Goal: Task Accomplishment & Management: Manage account settings

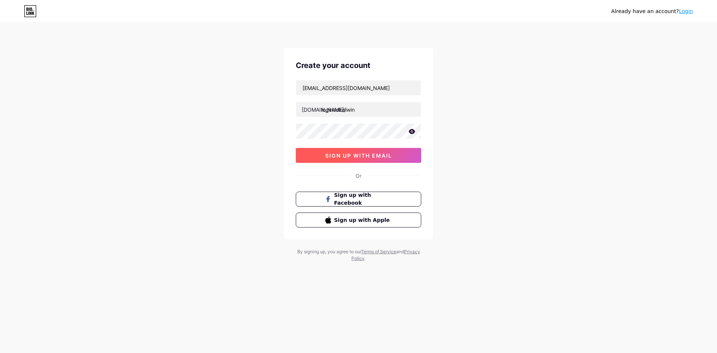
type input "loginsolusiwin"
click at [363, 152] on span "sign up with email" at bounding box center [358, 155] width 67 height 6
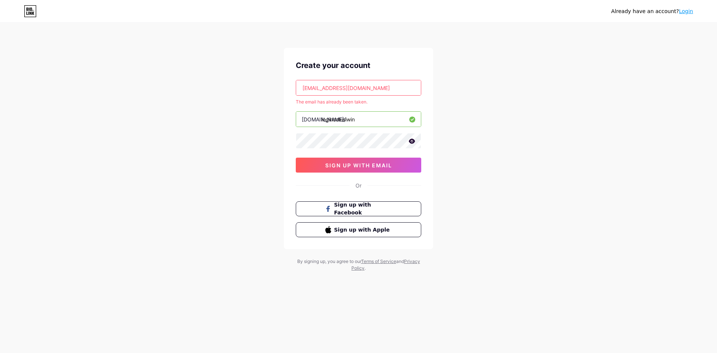
click at [364, 101] on div "The email has already been taken." at bounding box center [358, 102] width 125 height 7
copy div "The email has already been taken."
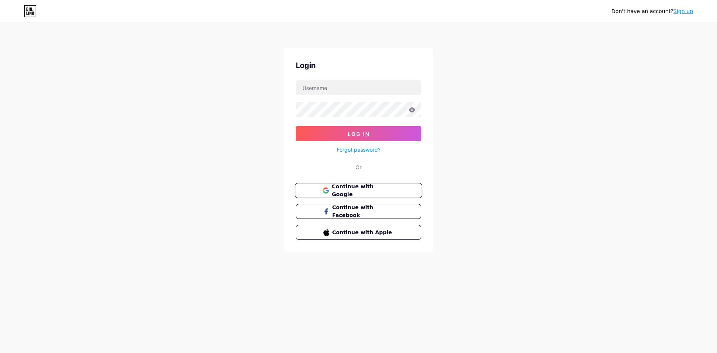
click at [345, 190] on span "Continue with Google" at bounding box center [363, 191] width 62 height 16
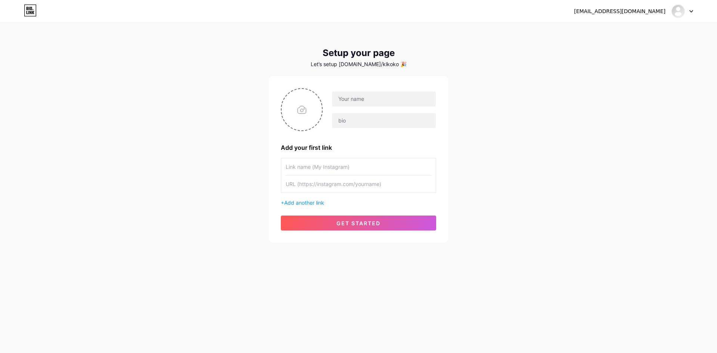
drag, startPoint x: 440, startPoint y: 320, endPoint x: 432, endPoint y: 325, distance: 10.1
click at [440, 320] on div "[EMAIL_ADDRESS][DOMAIN_NAME] Dashboard Logout Setup your page Let’s setup [DOMA…" at bounding box center [358, 176] width 717 height 353
click at [377, 98] on input "text" at bounding box center [384, 98] width 104 height 15
type input "LOGINSOLUSIWIN"
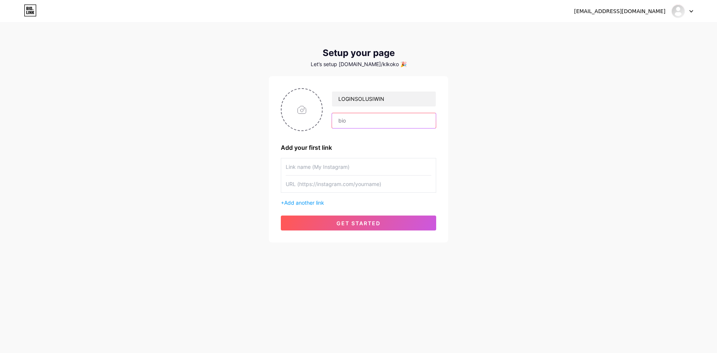
click at [373, 118] on input "text" at bounding box center [384, 120] width 104 height 15
paste input "Nikmati hiburan online favoritmu di SOLUSIWIN — simpel, resmi, [PERSON_NAME] me…"
drag, startPoint x: 339, startPoint y: 115, endPoint x: 351, endPoint y: 128, distance: 17.7
click at [339, 116] on input "Nikmati hiburan online favoritmu di SOLUSIWIN — simpel, resmi, [PERSON_NAME] me…" at bounding box center [384, 120] width 104 height 15
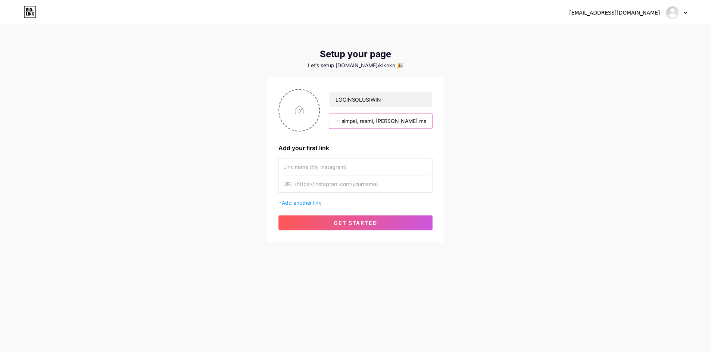
scroll to position [0, 0]
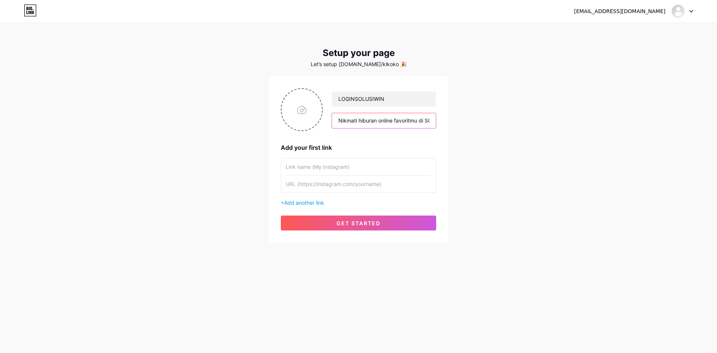
type input "Nikmati hiburan online favoritmu di SOLUSIWIN — simpel, resmi, [PERSON_NAME] me…"
click at [330, 164] on input "text" at bounding box center [359, 166] width 146 height 17
click at [345, 184] on input "text" at bounding box center [359, 184] width 146 height 17
click at [338, 162] on input "text" at bounding box center [359, 166] width 146 height 17
paste input "LOGIN SOLUSIWIN"
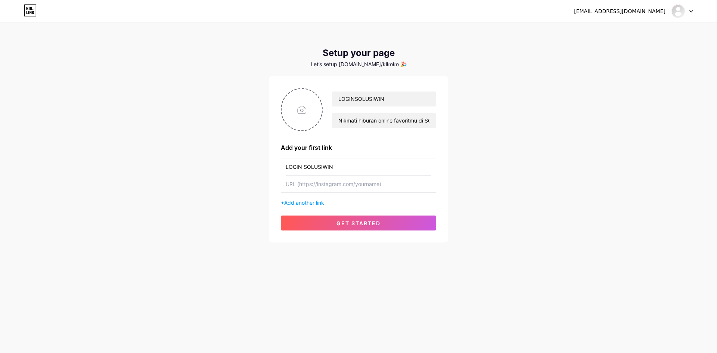
type input "LOGIN SOLUSIWIN"
click at [332, 184] on input "text" at bounding box center [359, 184] width 146 height 17
paste input "[URL][DOMAIN_NAME]"
type input "[URL][DOMAIN_NAME]"
click at [331, 220] on button "get started" at bounding box center [358, 222] width 155 height 15
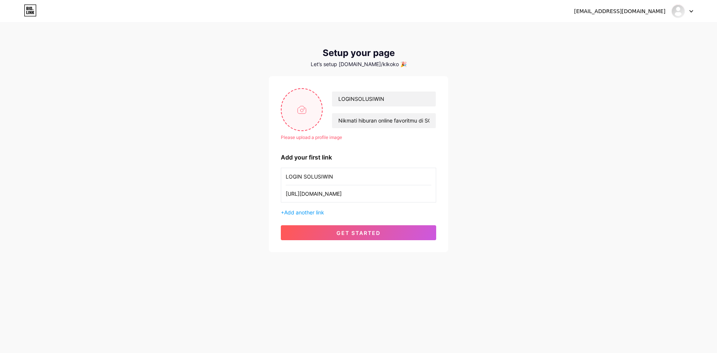
click at [294, 113] on input "file" at bounding box center [302, 109] width 40 height 41
type input "C:\fakepath\a3feed53-05c7-48aa-8c82-c3b4521539f5.png"
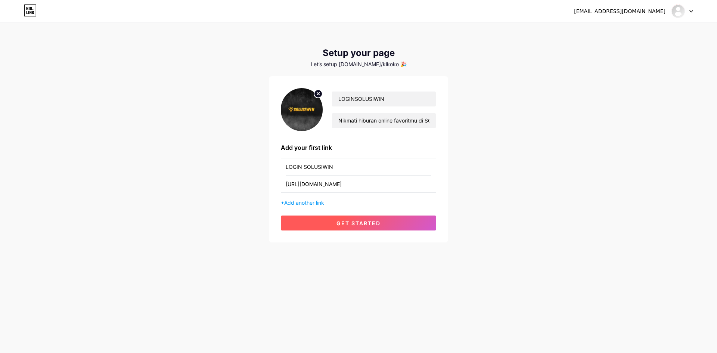
click at [352, 220] on span "get started" at bounding box center [358, 223] width 44 height 6
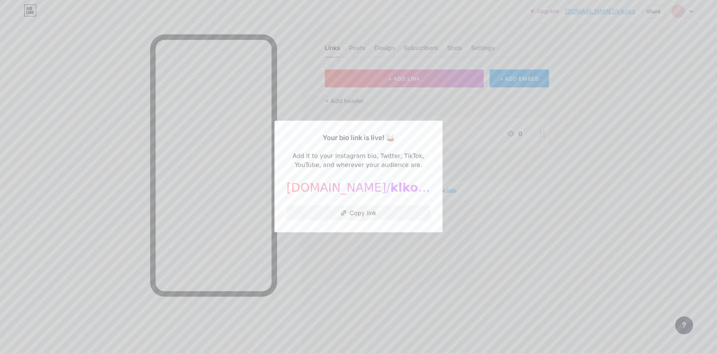
drag, startPoint x: 381, startPoint y: 211, endPoint x: 528, endPoint y: 195, distance: 148.0
click at [525, 196] on div "Your bio link is live! 🥁 Add it to your Instagram bio, Twitter, TikTok, YouTube…" at bounding box center [358, 176] width 717 height 353
click at [548, 189] on div at bounding box center [358, 176] width 717 height 353
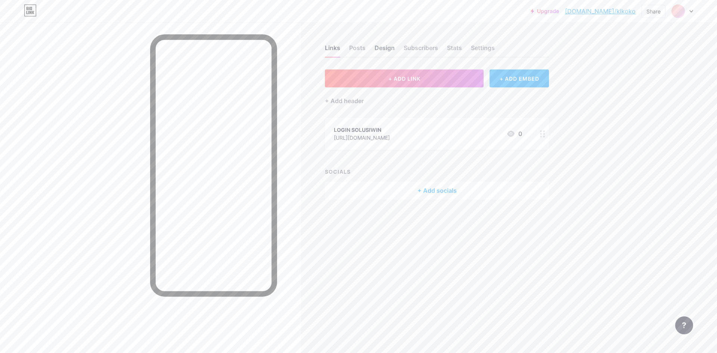
click at [381, 49] on div "Design" at bounding box center [385, 49] width 20 height 13
click at [351, 50] on div "Posts" at bounding box center [357, 49] width 16 height 13
click at [482, 48] on div "Settings" at bounding box center [483, 49] width 24 height 13
click at [484, 47] on div "Settings" at bounding box center [483, 49] width 24 height 13
drag, startPoint x: 684, startPoint y: 12, endPoint x: 693, endPoint y: 10, distance: 8.8
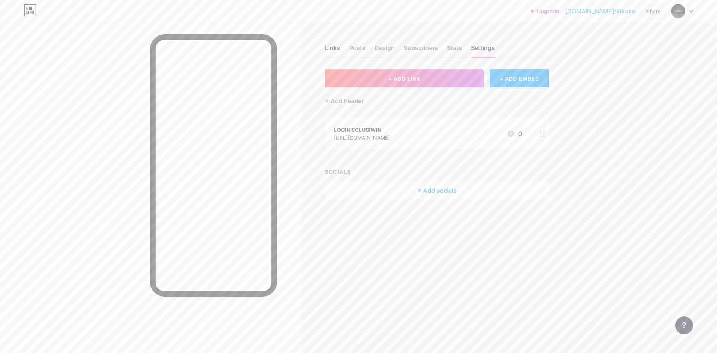
click at [689, 11] on div at bounding box center [682, 10] width 22 height 13
click at [693, 10] on div "Upgrade [DOMAIN_NAME]/klkoko... [DOMAIN_NAME]/klkoko Share Switch accounts LOGI…" at bounding box center [358, 10] width 717 height 13
click at [689, 10] on icon at bounding box center [691, 11] width 4 height 3
click at [642, 35] on div "Switch accounts LOGINSOLUSIWIN [DOMAIN_NAME]/klkoko + Add a new page" at bounding box center [646, 48] width 93 height 54
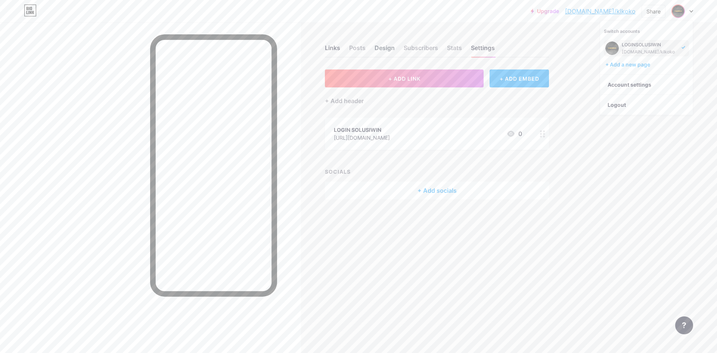
click at [391, 47] on div "Design" at bounding box center [385, 49] width 20 height 13
click at [354, 43] on div "Links Posts Design Subscribers Stats Settings" at bounding box center [437, 44] width 224 height 26
click at [334, 44] on div "Links" at bounding box center [332, 49] width 15 height 13
click at [459, 50] on div "Stats" at bounding box center [454, 49] width 15 height 13
click at [487, 45] on div "Settings" at bounding box center [483, 49] width 24 height 13
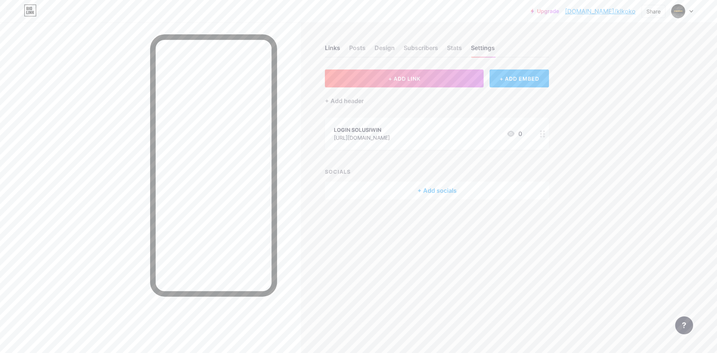
click at [599, 9] on link "[DOMAIN_NAME]/klkoko" at bounding box center [600, 11] width 71 height 9
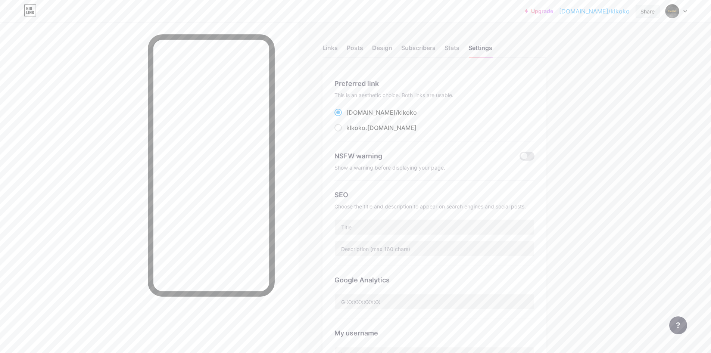
click at [645, 12] on div "Share" at bounding box center [648, 11] width 14 height 8
click at [645, 70] on icon at bounding box center [649, 74] width 9 height 9
click at [561, 35] on icon at bounding box center [561, 34] width 4 height 6
click at [553, 10] on link "Upgrade" at bounding box center [539, 11] width 28 height 6
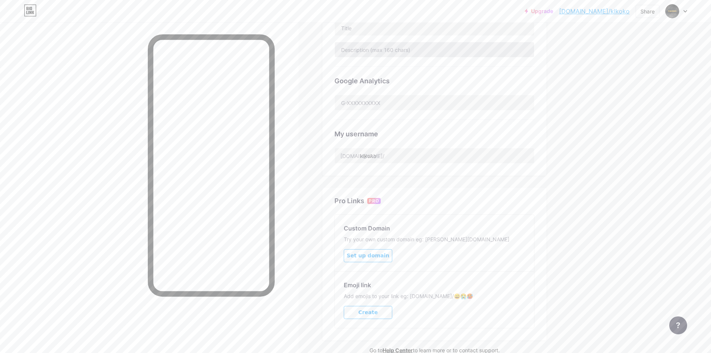
scroll to position [50, 0]
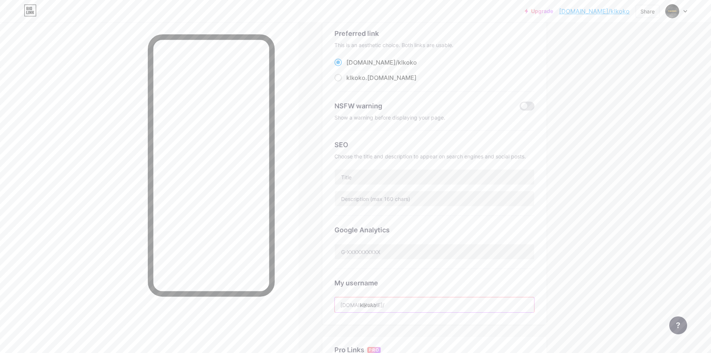
click at [390, 305] on input "klkoko" at bounding box center [434, 304] width 199 height 15
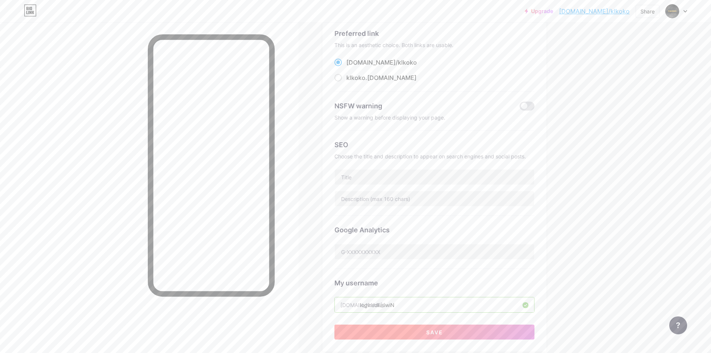
click at [456, 329] on button "Save" at bounding box center [435, 331] width 200 height 15
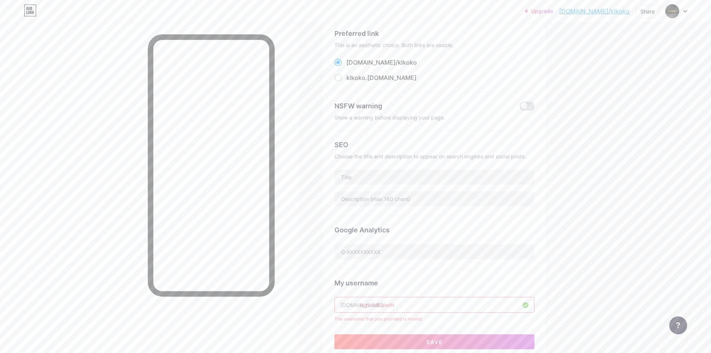
click at [438, 302] on input "loginsolusiwiN" at bounding box center [434, 304] width 199 height 15
click at [448, 271] on div "My username [DOMAIN_NAME]/ loginsolusiwiN The username that you provided is inv…" at bounding box center [435, 295] width 200 height 53
click at [439, 304] on input "loginsolusiwiN" at bounding box center [434, 304] width 199 height 15
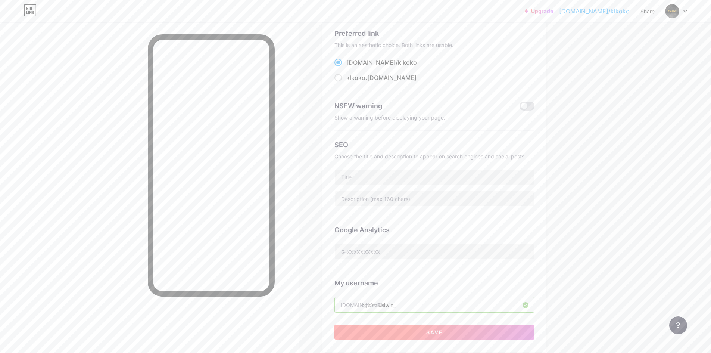
click at [427, 332] on button "Save" at bounding box center [435, 331] width 200 height 15
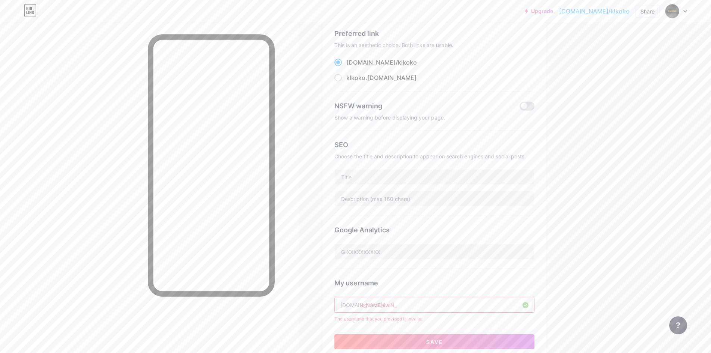
click at [417, 303] on input "loginsolusiwiN_" at bounding box center [434, 304] width 199 height 15
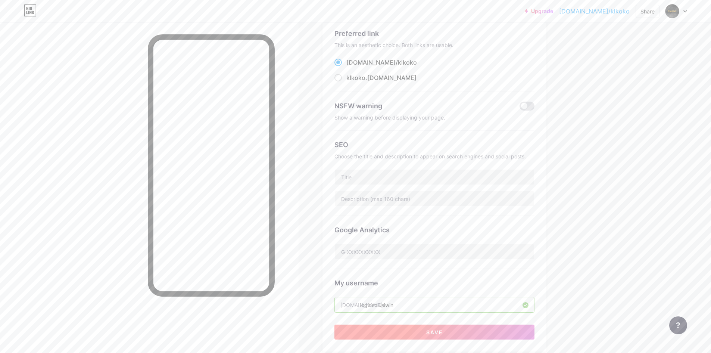
type input "loginsolusiwin"
click at [420, 332] on button "Save" at bounding box center [435, 331] width 200 height 15
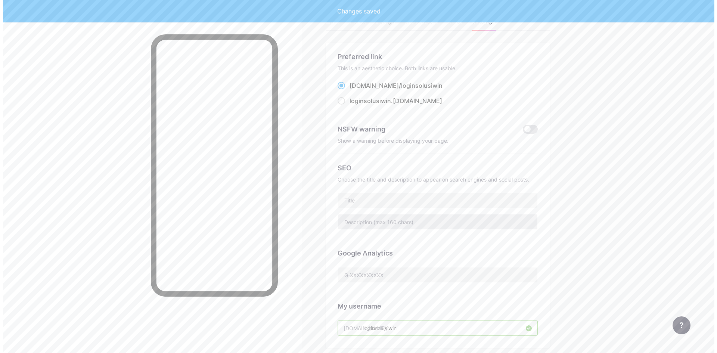
scroll to position [0, 0]
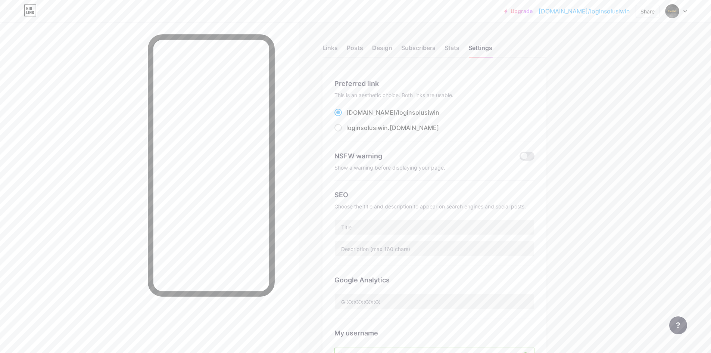
click at [587, 11] on link "[DOMAIN_NAME]/loginsolusiwin" at bounding box center [584, 11] width 91 height 9
click at [334, 46] on div "Links" at bounding box center [330, 49] width 15 height 13
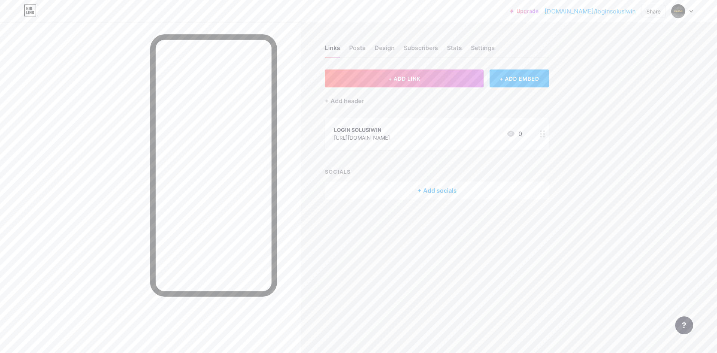
click at [444, 186] on div "+ Add socials" at bounding box center [437, 190] width 224 height 18
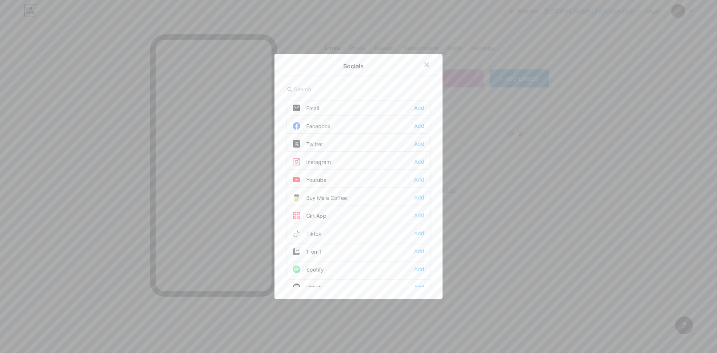
click at [428, 67] on div at bounding box center [426, 64] width 13 height 13
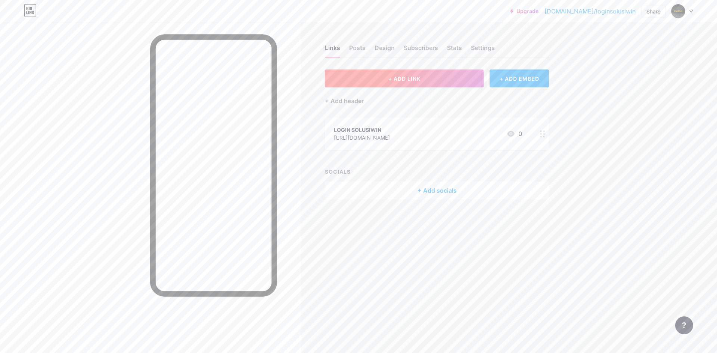
click at [427, 77] on button "+ ADD LINK" at bounding box center [404, 78] width 159 height 18
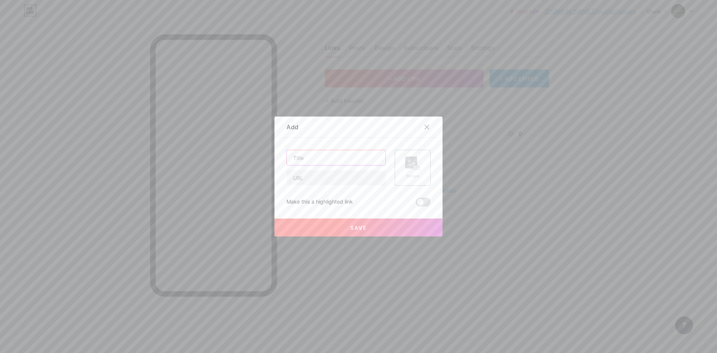
click at [304, 158] on input "text" at bounding box center [336, 157] width 99 height 15
paste input "DAFTAR SOLUSIWIN"
type input "DAFTAR SOLUSIWIN"
click at [308, 180] on input "text" at bounding box center [336, 177] width 99 height 15
paste input "[URL][DOMAIN_NAME]"
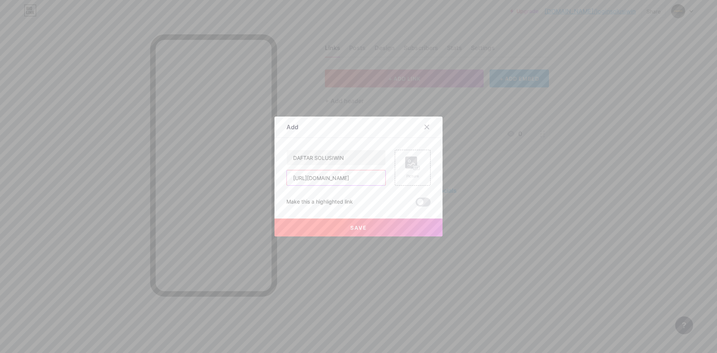
scroll to position [0, 35]
type input "[URL][DOMAIN_NAME]"
click at [408, 172] on div "Picture" at bounding box center [412, 167] width 15 height 22
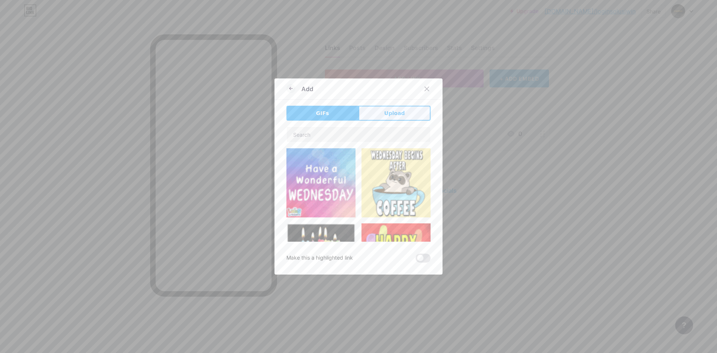
click at [395, 115] on span "Upload" at bounding box center [394, 113] width 21 height 8
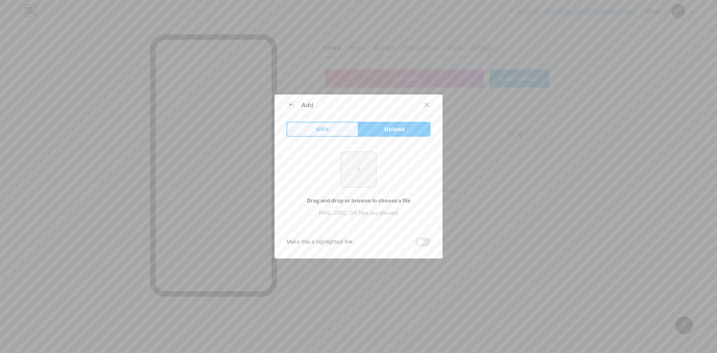
click at [339, 131] on button "GIFs" at bounding box center [322, 129] width 72 height 15
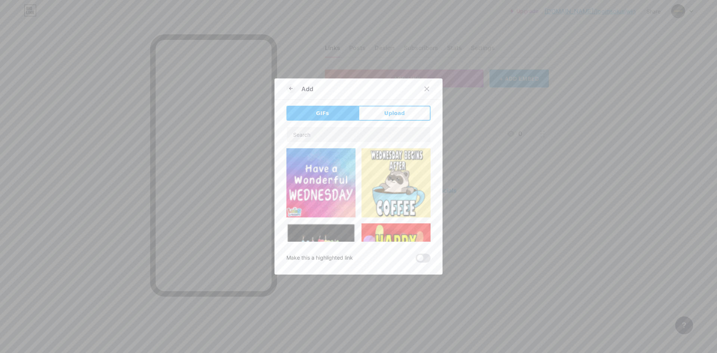
click at [377, 124] on div "GIFs Upload Content YouTube Play YouTube video without leaving your page. ADD V…" at bounding box center [358, 184] width 144 height 157
click at [391, 118] on button "Upload" at bounding box center [394, 113] width 72 height 15
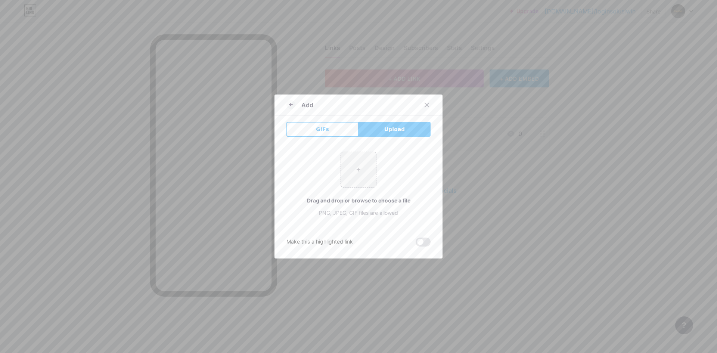
click at [397, 129] on span "Upload" at bounding box center [394, 129] width 21 height 8
click at [360, 175] on input "file" at bounding box center [358, 169] width 35 height 35
type input "C:\fakepath\a3feed53-05c7-48aa-8c82-c3b4521539f5.png"
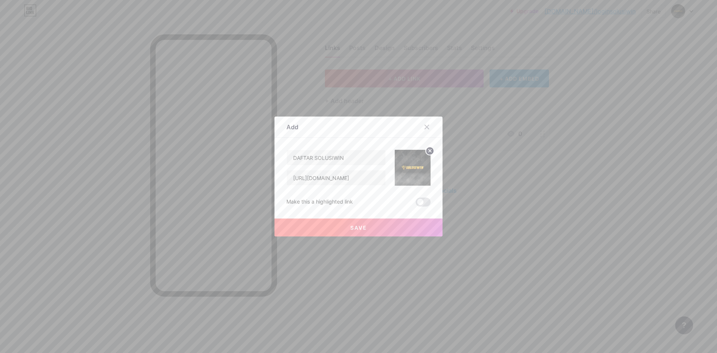
click at [395, 229] on button "Save" at bounding box center [358, 227] width 168 height 18
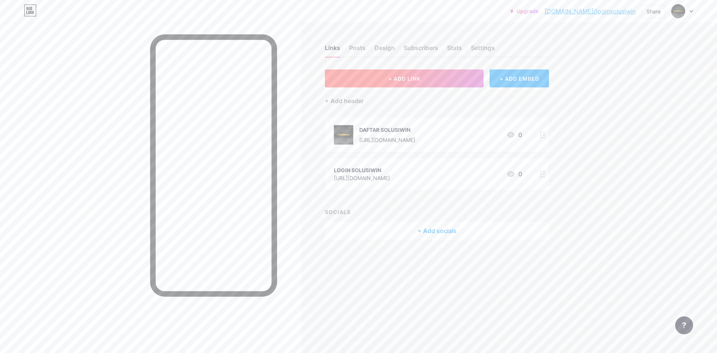
click at [439, 84] on button "+ ADD LINK" at bounding box center [404, 78] width 159 height 18
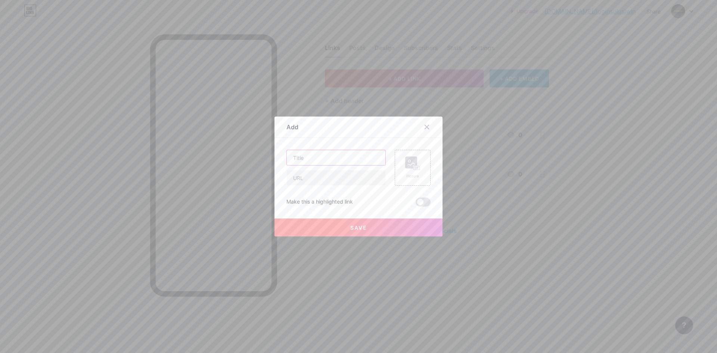
click at [314, 158] on input "text" at bounding box center [336, 157] width 99 height 15
paste input "RTP SLOT SOLUSIWIN"
type input "RTP SLOT SOLUSIWIN"
click at [313, 179] on input "text" at bounding box center [336, 177] width 99 height 15
paste input "[URL][DOMAIN_NAME]"
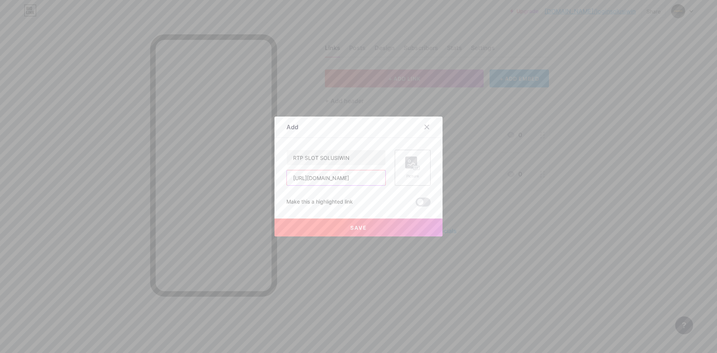
scroll to position [0, 25]
type input "[URL][DOMAIN_NAME]"
click at [412, 162] on rect at bounding box center [411, 162] width 12 height 12
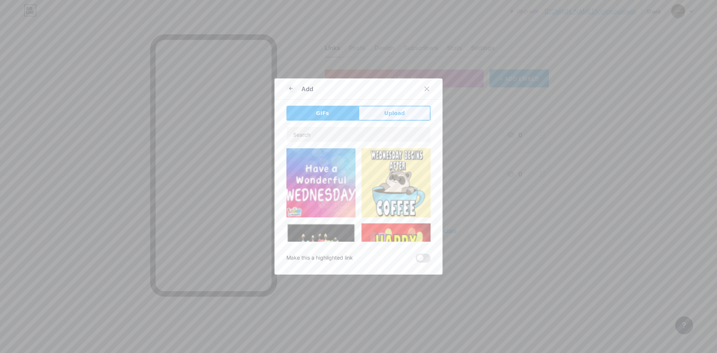
click at [397, 117] on span "Upload" at bounding box center [394, 113] width 21 height 8
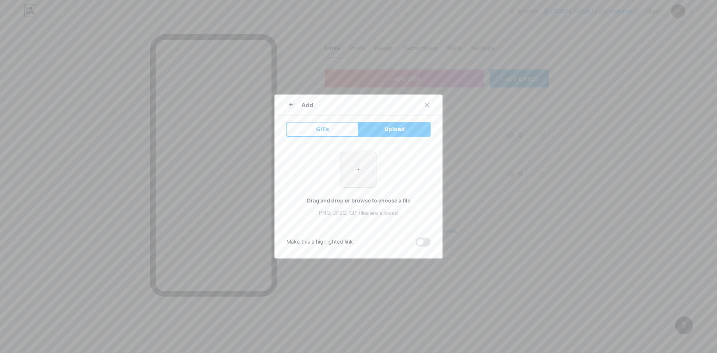
click at [366, 174] on input "file" at bounding box center [358, 169] width 35 height 35
type input "C:\fakepath\a3feed53-05c7-48aa-8c82-c3b4521539f5.png"
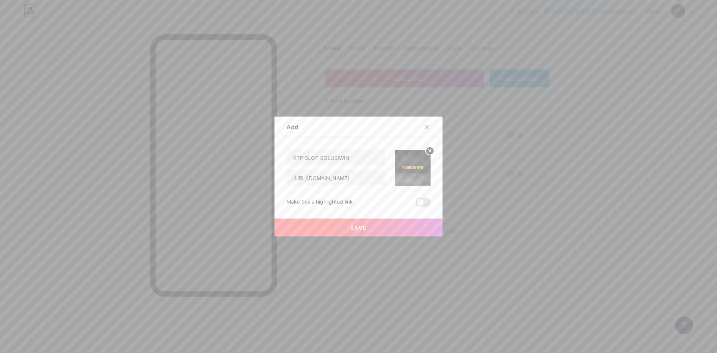
click at [403, 225] on button "Save" at bounding box center [358, 227] width 168 height 18
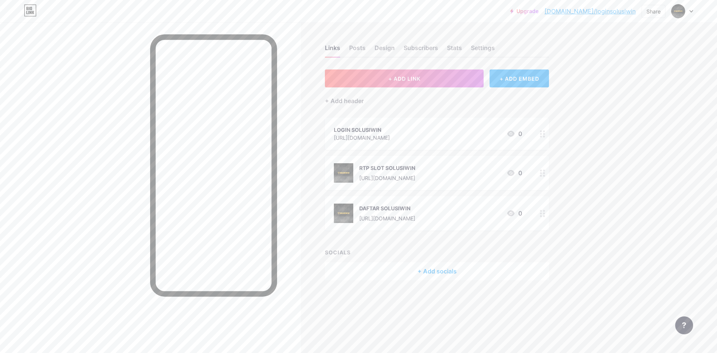
click at [601, 177] on div "Upgrade [DOMAIN_NAME]/logins... [DOMAIN_NAME]/loginsolusiwin Share Switch accou…" at bounding box center [358, 176] width 717 height 353
click at [340, 126] on div "LOGIN SOLUSIWIN" at bounding box center [362, 130] width 56 height 8
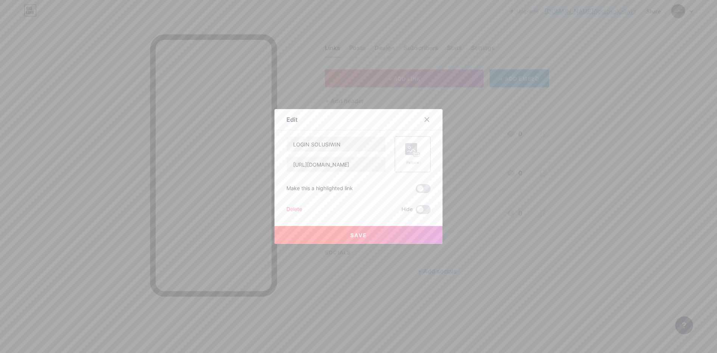
click at [416, 151] on rect at bounding box center [411, 149] width 12 height 12
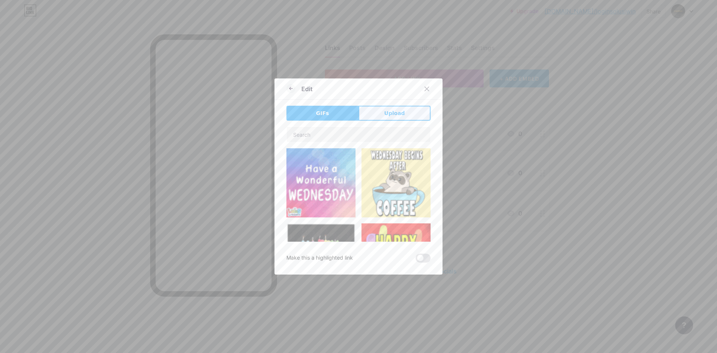
click at [384, 110] on button "Upload" at bounding box center [394, 113] width 72 height 15
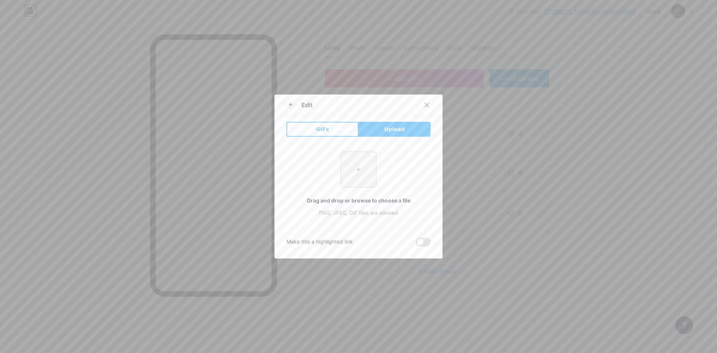
click at [368, 163] on input "file" at bounding box center [358, 169] width 35 height 35
type input "C:\fakepath\a3feed53-05c7-48aa-8c82-c3b4521539f5.png"
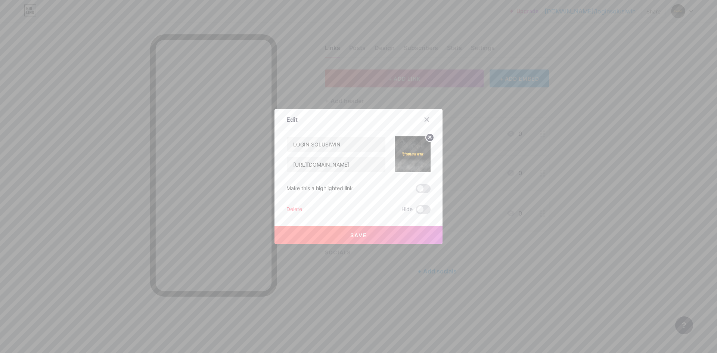
click at [378, 236] on button "Save" at bounding box center [358, 235] width 168 height 18
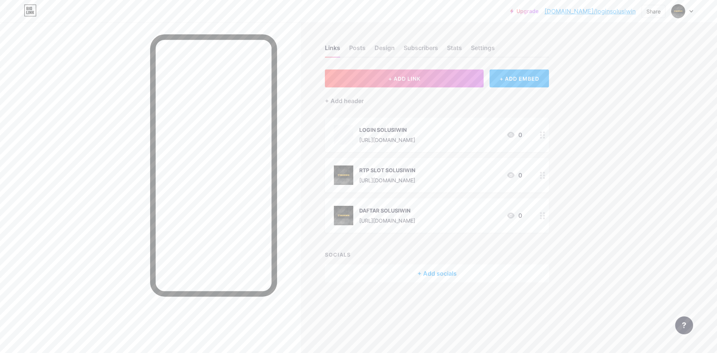
click at [612, 149] on div "Upgrade [DOMAIN_NAME]/logins... [DOMAIN_NAME]/loginsolusiwin Share Switch accou…" at bounding box center [358, 176] width 717 height 353
click at [646, 11] on div "Share" at bounding box center [653, 11] width 14 height 8
click at [631, 37] on div "Copy link" at bounding box center [609, 38] width 111 height 18
